Goal: Task Accomplishment & Management: Complete application form

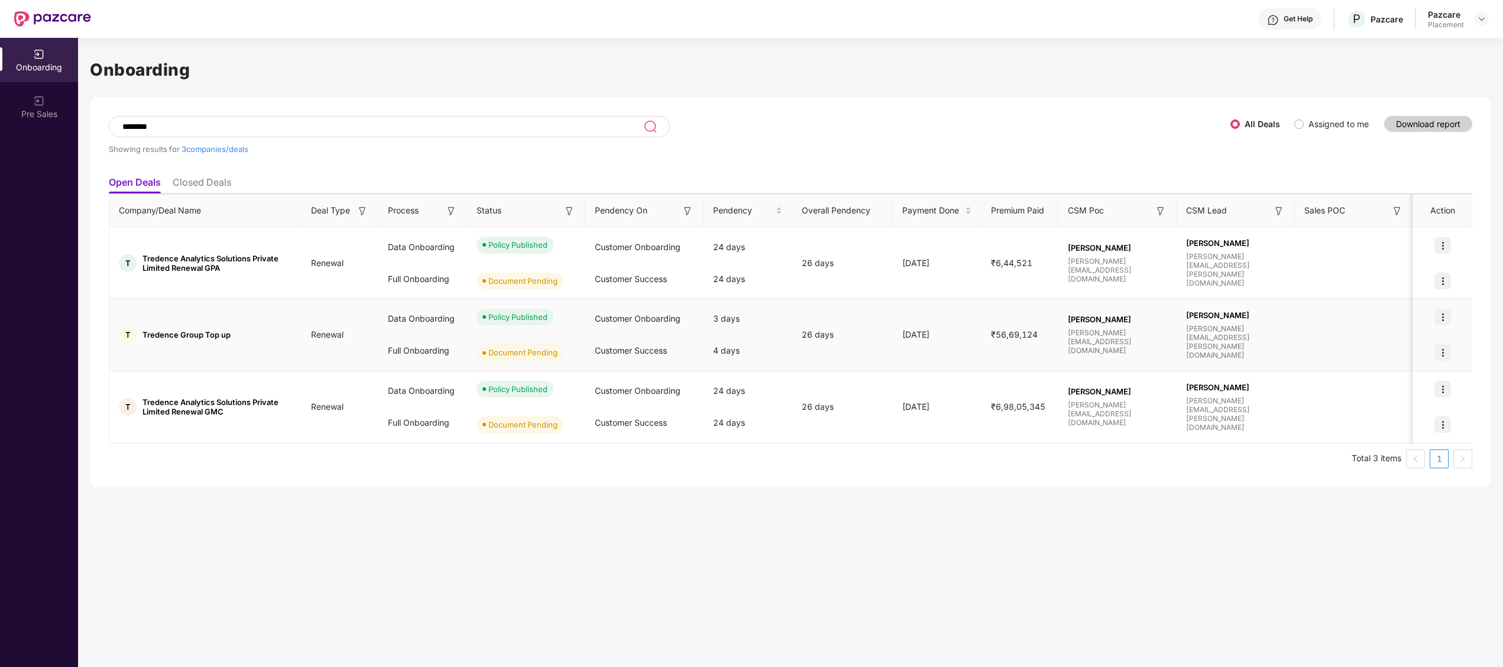
scroll to position [0, 1]
drag, startPoint x: 182, startPoint y: 123, endPoint x: 0, endPoint y: 158, distance: 185.5
click at [0, 158] on html "Get Help P Pazcare Pazcare Placement Onboarding Pre Sales Onboarding ******** S…" at bounding box center [751, 333] width 1503 height 667
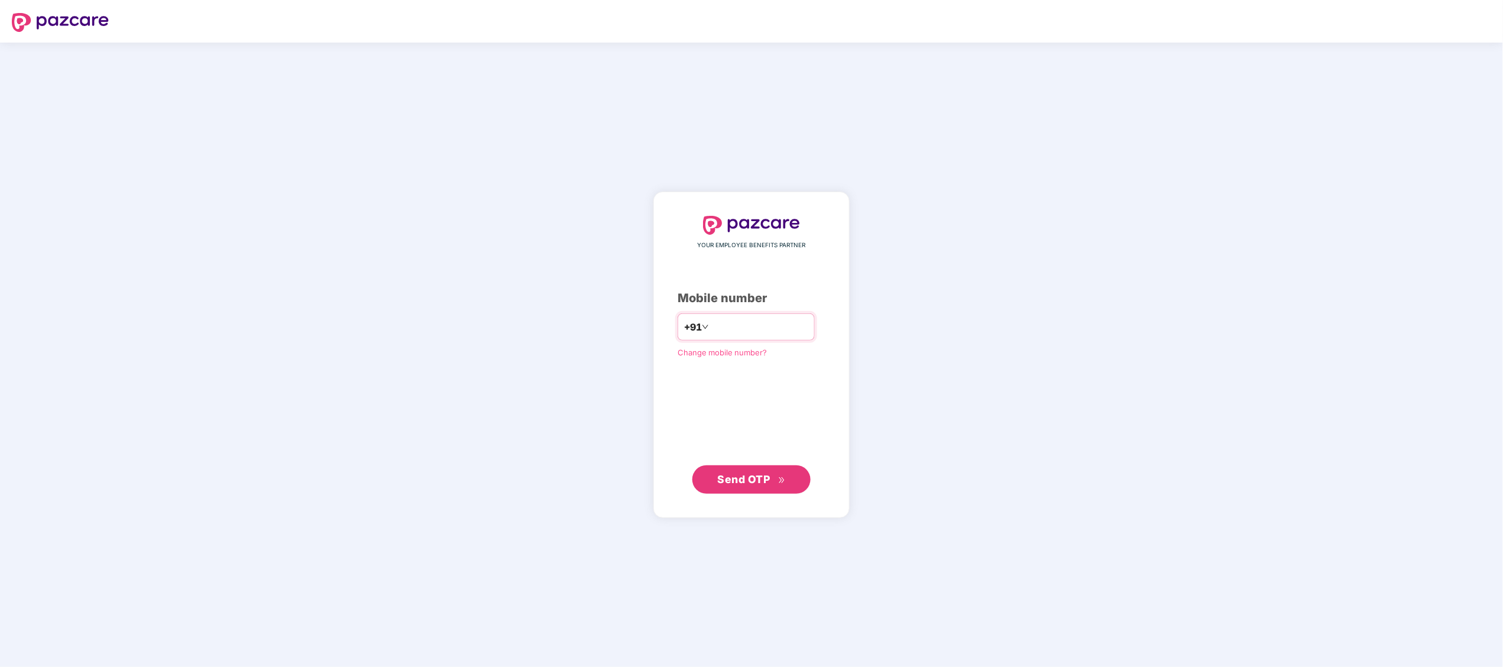
click at [712, 322] on input "number" at bounding box center [759, 326] width 97 height 19
type input "**********"
click at [722, 477] on span "Send OTP" at bounding box center [744, 478] width 53 height 12
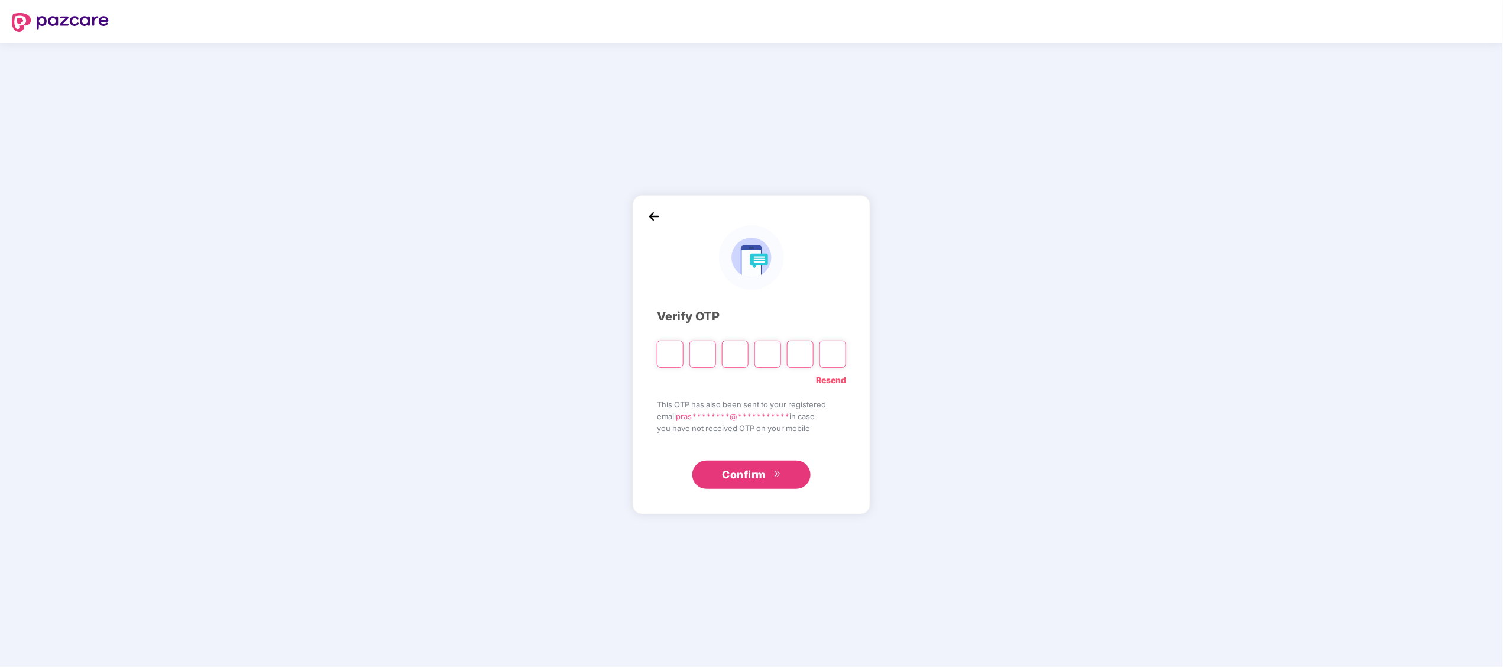
paste input "*"
type input "*"
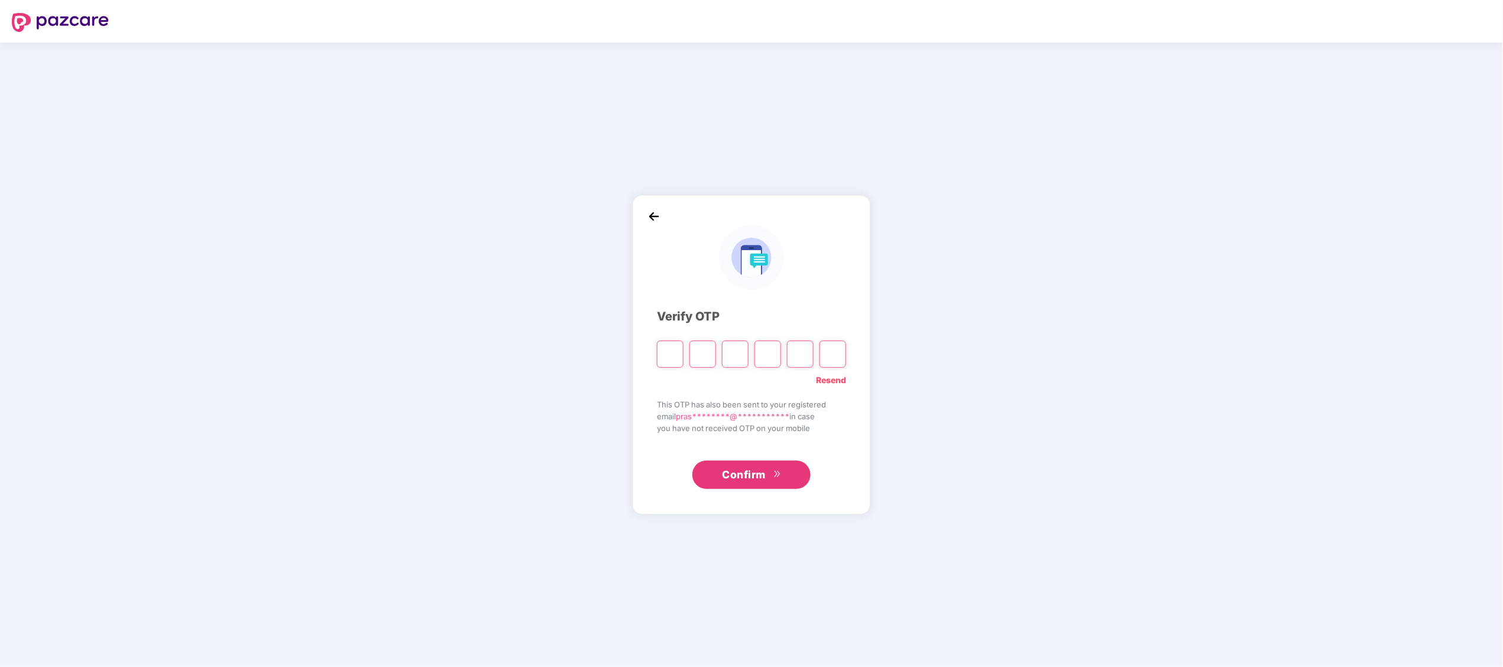
type input "*"
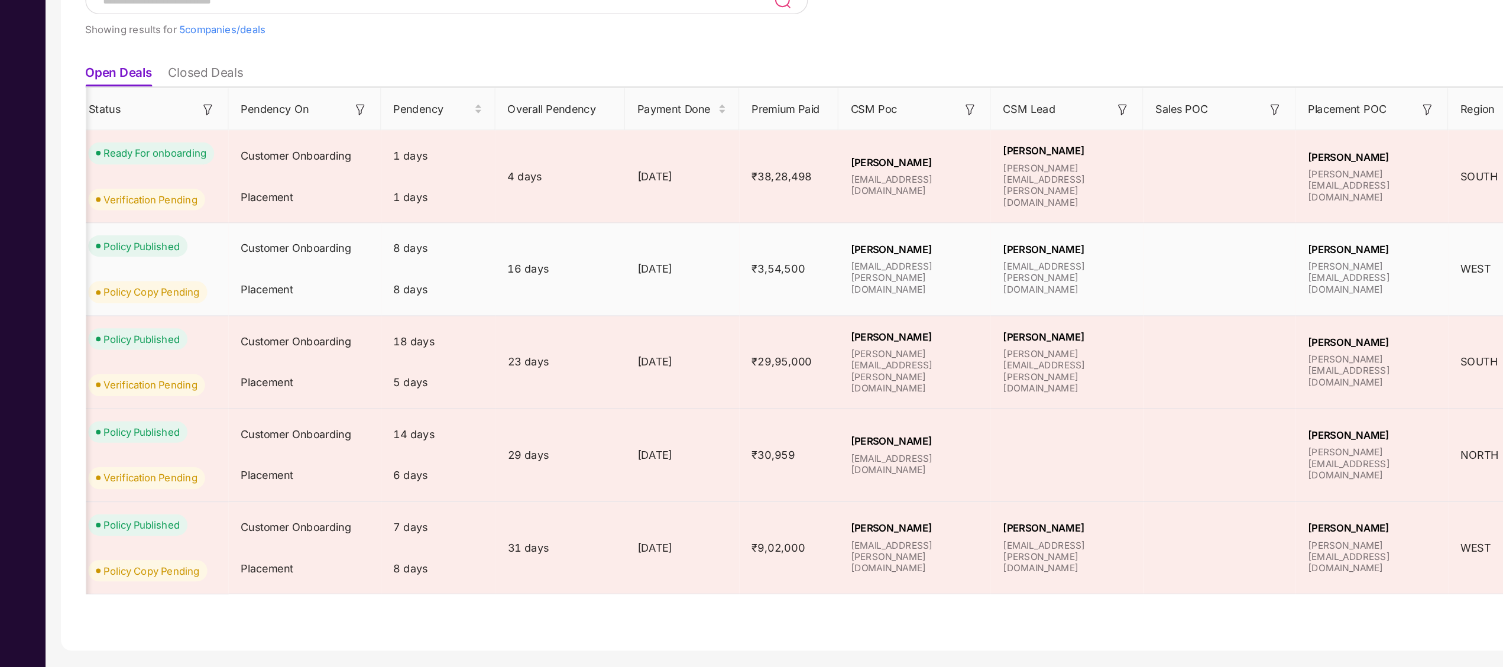
scroll to position [0, 1]
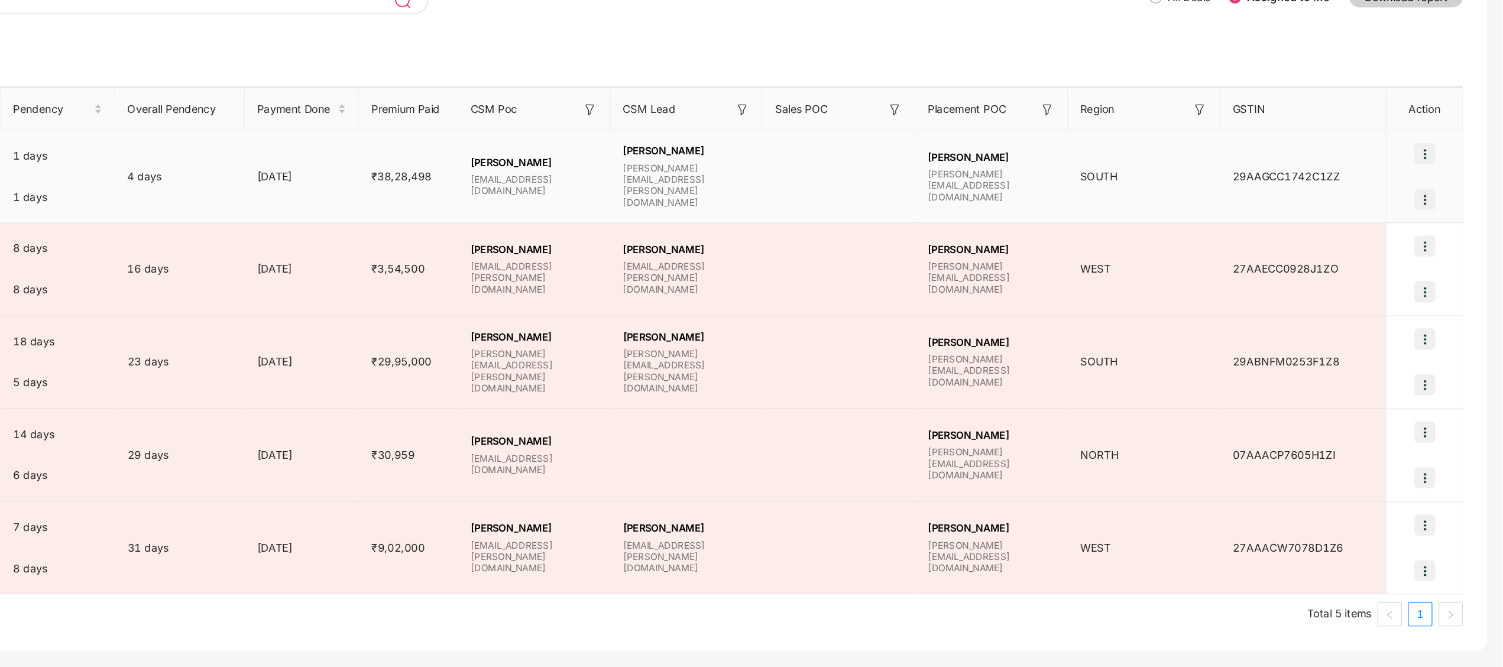
click at [1446, 274] on img at bounding box center [1442, 281] width 17 height 17
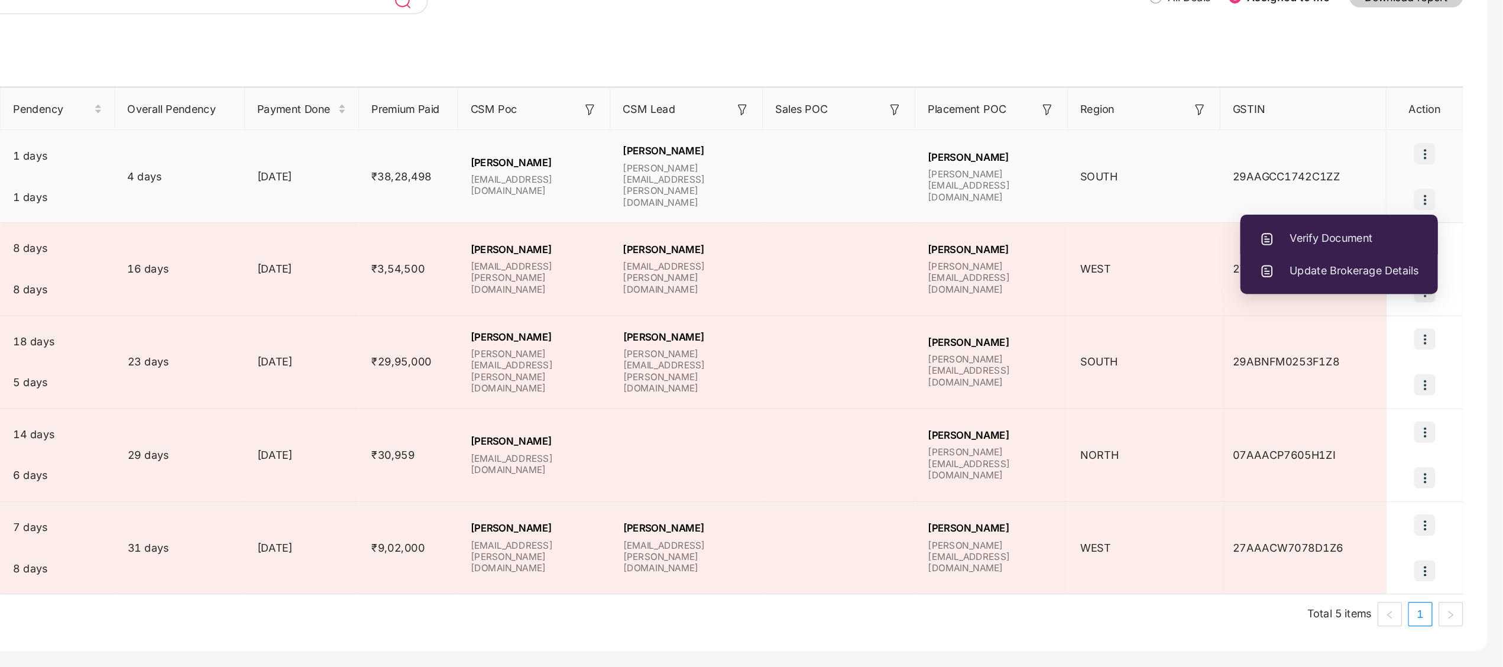
click at [1375, 310] on span "Verify Document" at bounding box center [1376, 310] width 124 height 13
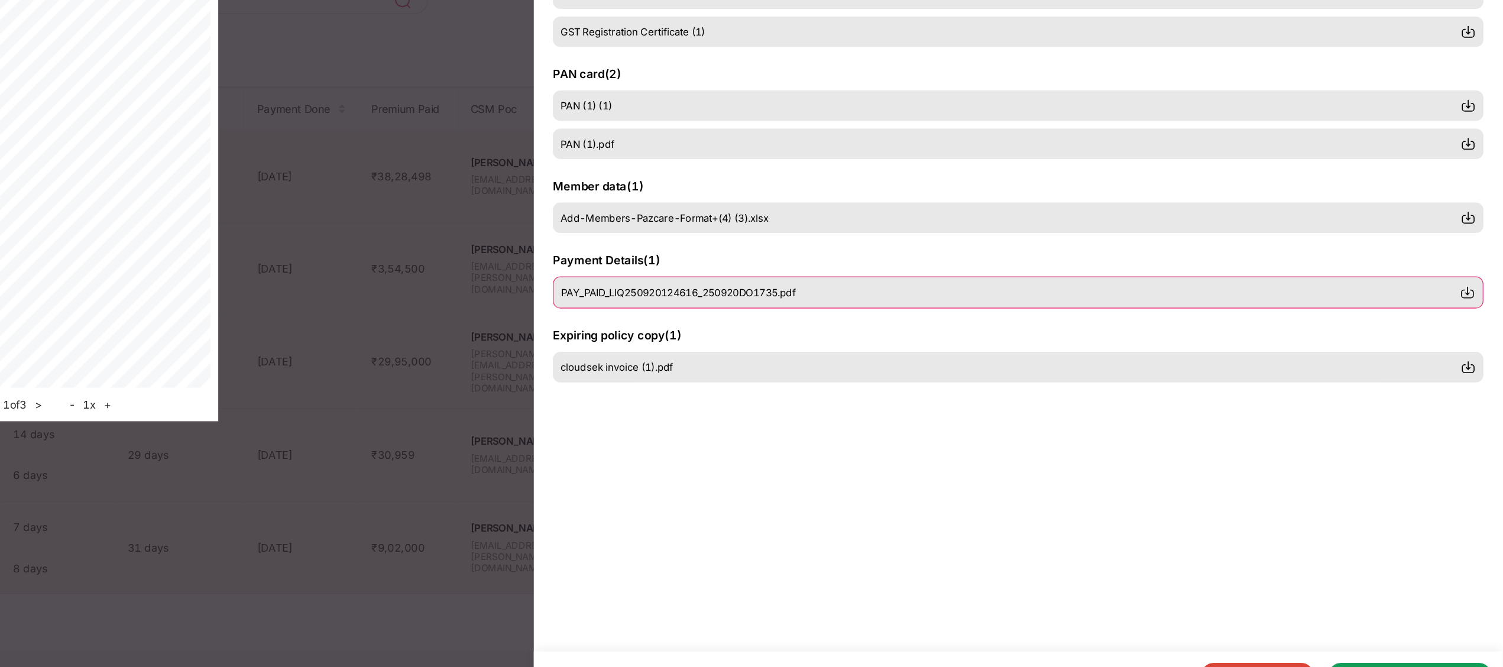
click at [1478, 352] on img at bounding box center [1476, 353] width 12 height 12
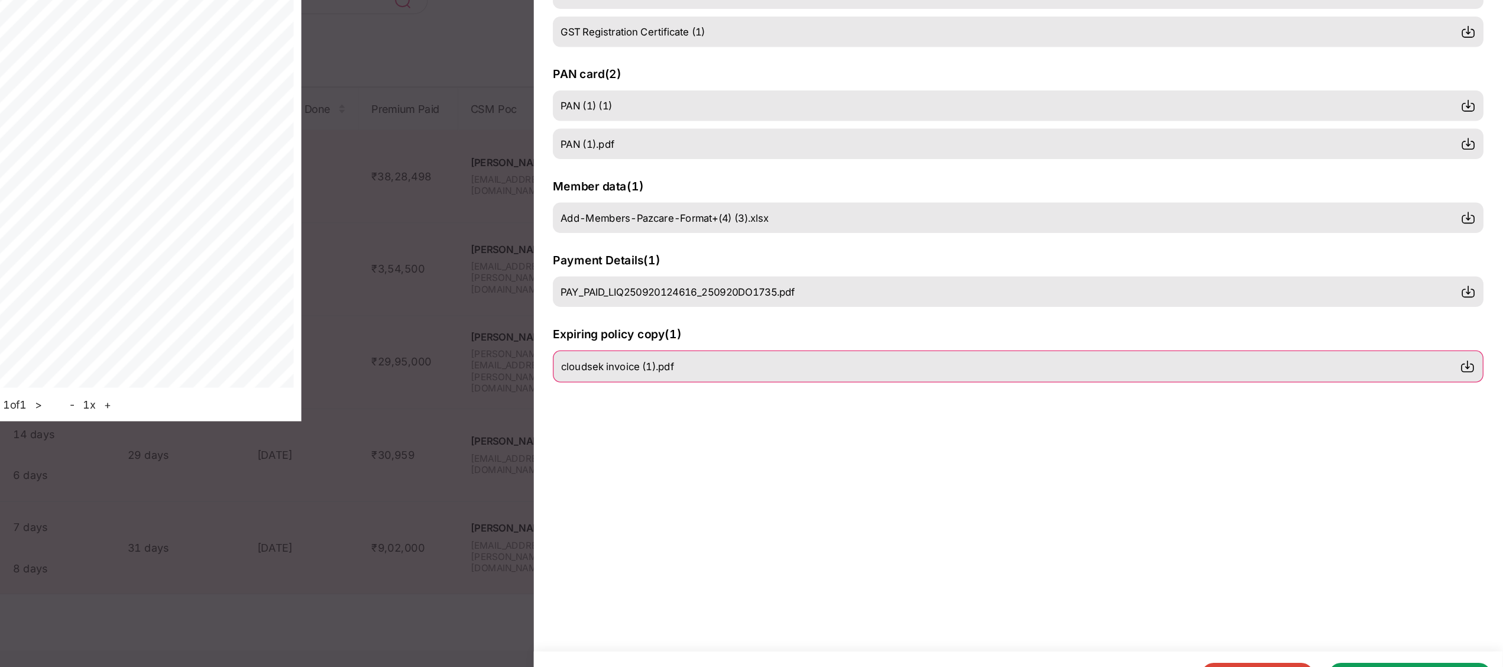
click at [1477, 416] on img at bounding box center [1476, 410] width 12 height 12
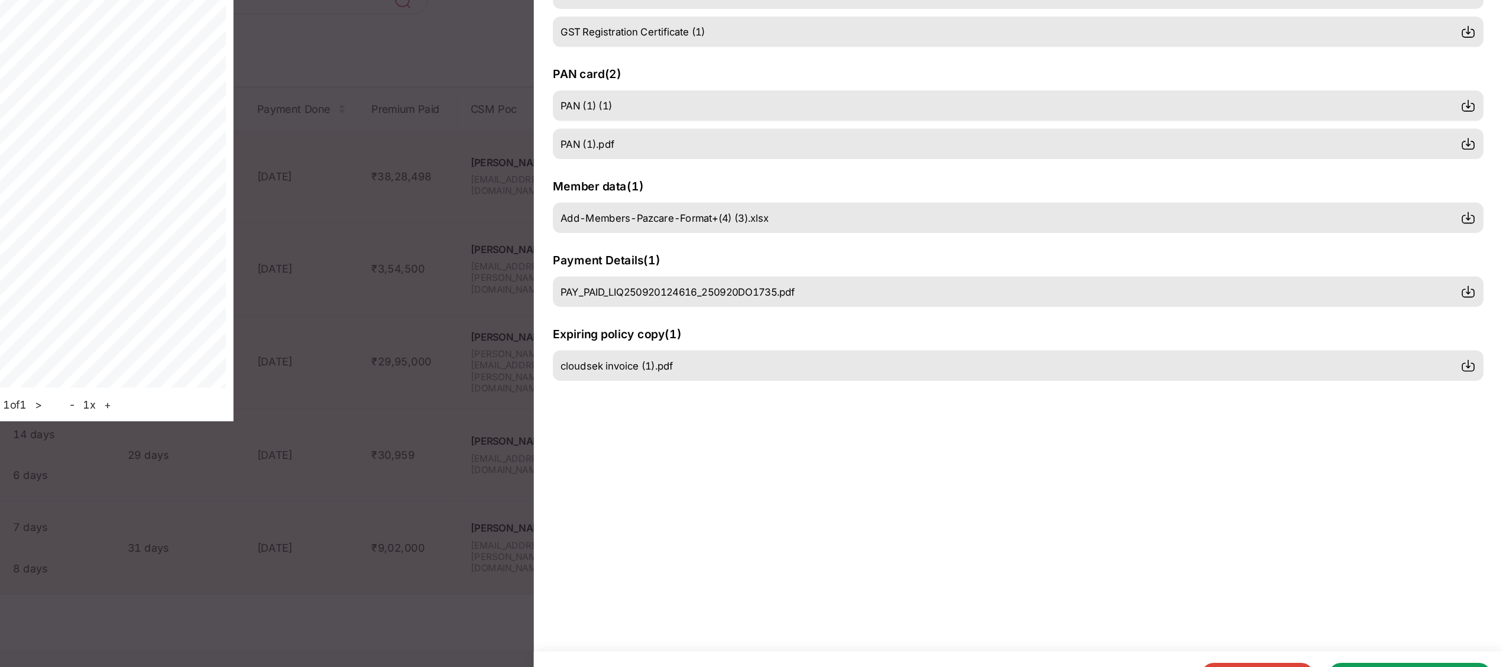
click at [860, 474] on div "GSTIN certificate ( 2 ) GST Registration Certificate.pdf GST Registration Certi…" at bounding box center [1126, 354] width 751 height 556
click at [1478, 297] on img at bounding box center [1476, 296] width 12 height 12
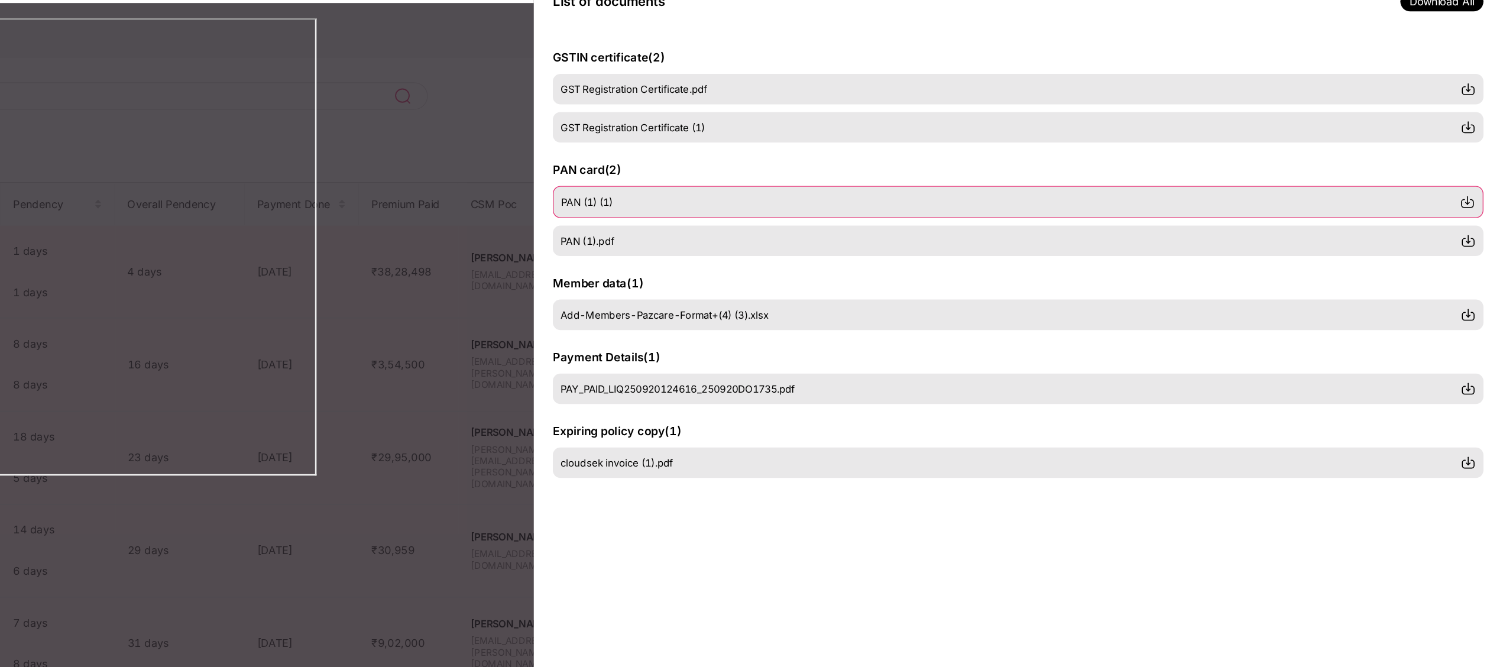
click at [1474, 205] on img at bounding box center [1476, 209] width 12 height 12
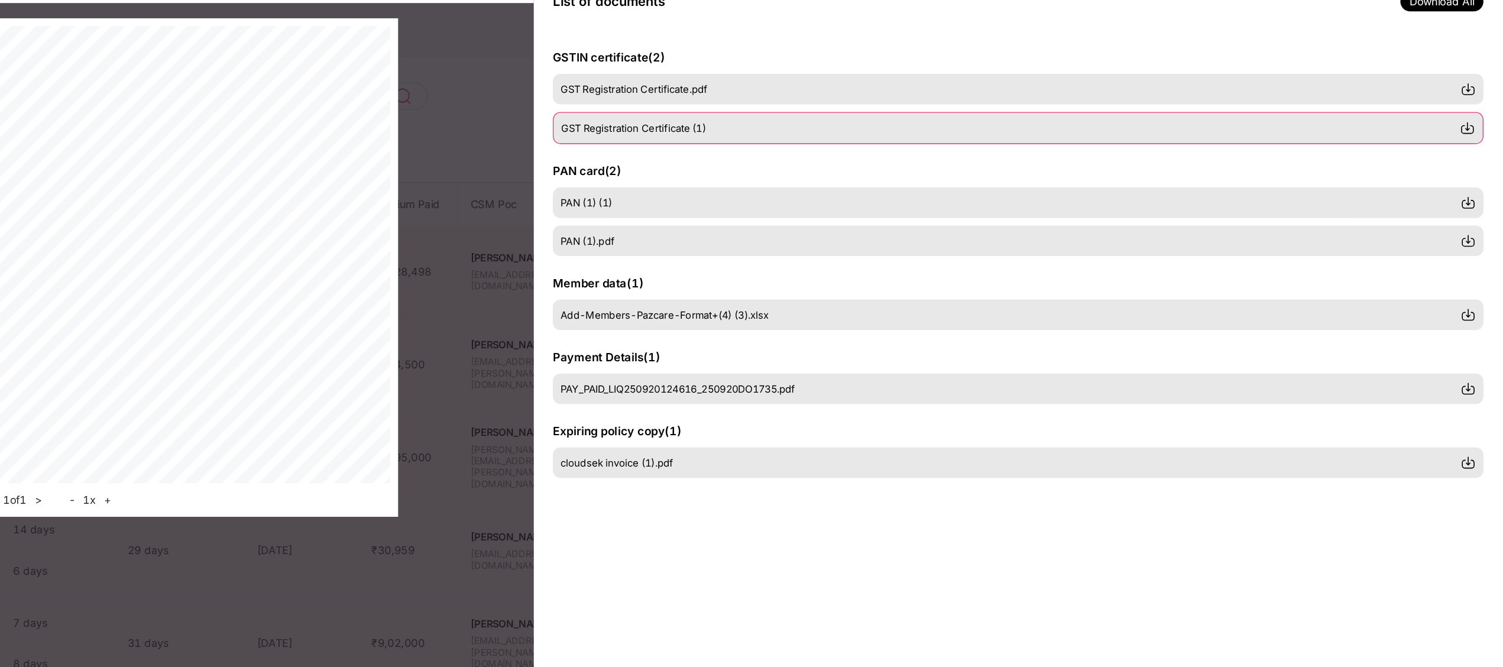
click at [1476, 154] on img at bounding box center [1476, 151] width 12 height 12
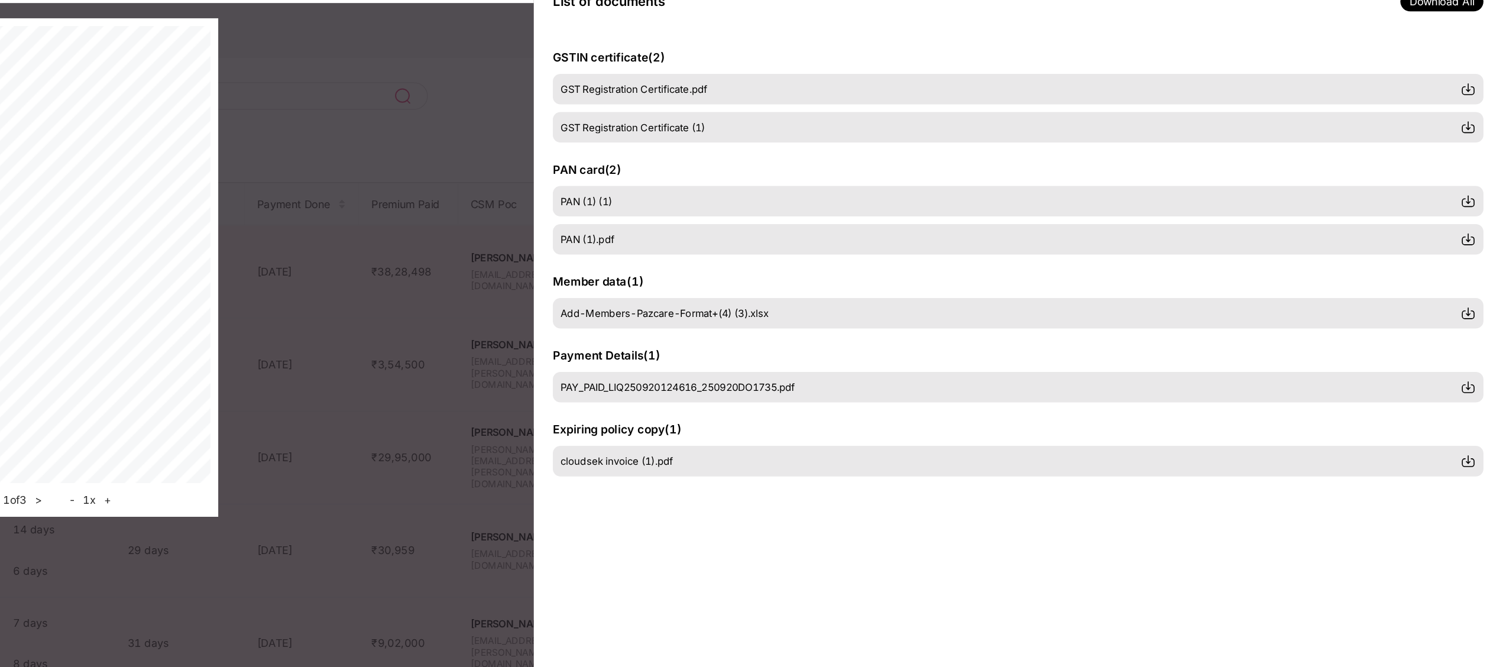
click at [569, 371] on div "< 1 of 3 > - 1 x +" at bounding box center [375, 259] width 751 height 410
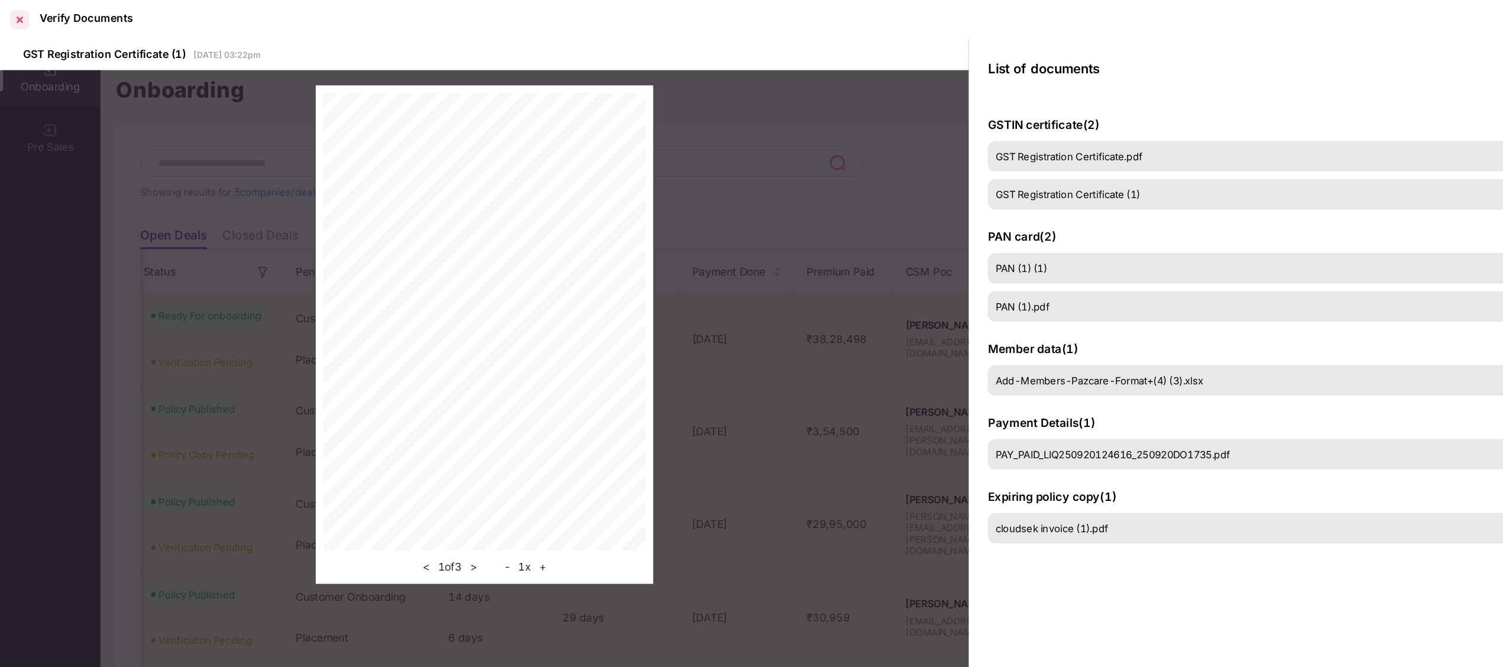
click at [14, 16] on div at bounding box center [15, 15] width 19 height 19
